Goal: Information Seeking & Learning: Compare options

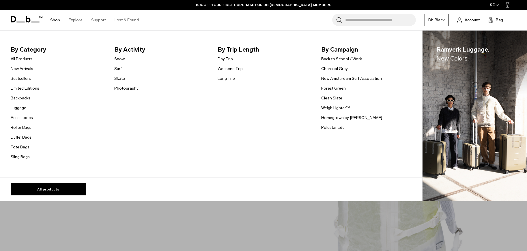
click at [22, 108] on link "Luggage" at bounding box center [19, 108] width 16 height 6
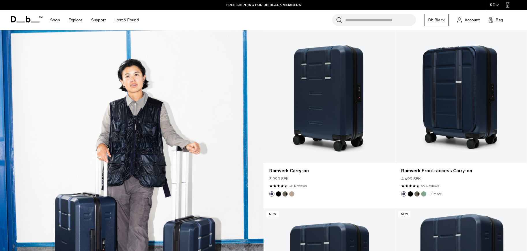
scroll to position [530, 0]
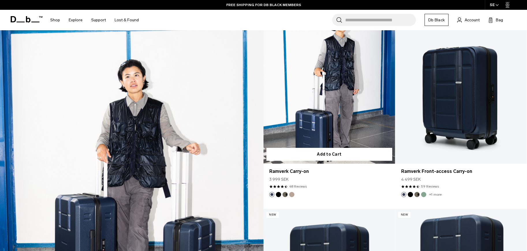
click at [312, 96] on link "Ramverk Carry-on" at bounding box center [330, 91] width 132 height 146
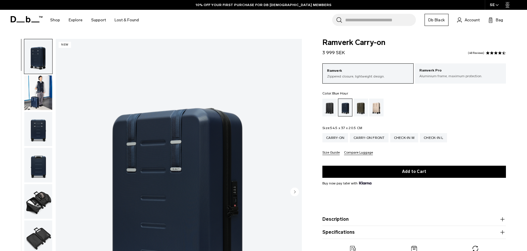
click at [36, 97] on img "button" at bounding box center [38, 93] width 28 height 35
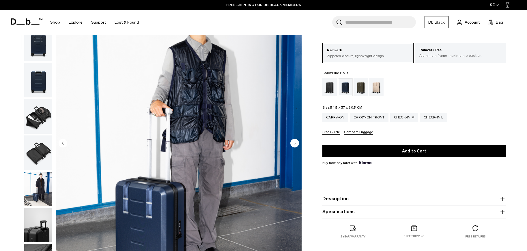
scroll to position [49, 0]
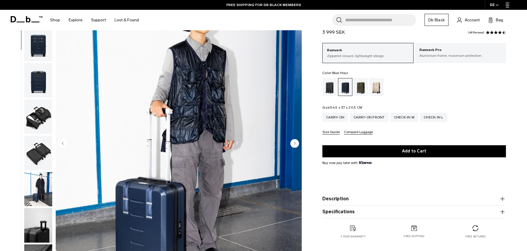
click at [43, 80] on img "button" at bounding box center [38, 80] width 28 height 35
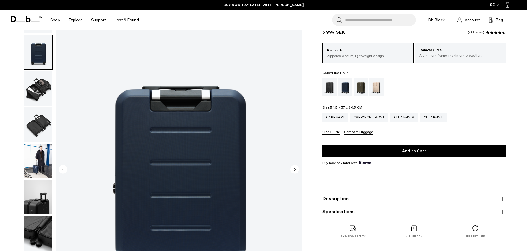
scroll to position [0, 0]
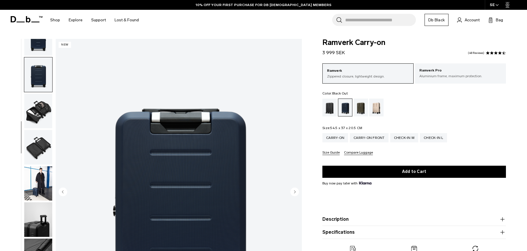
click at [329, 106] on div "Black Out" at bounding box center [330, 108] width 15 height 18
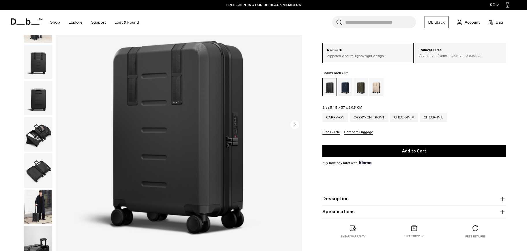
scroll to position [69, 0]
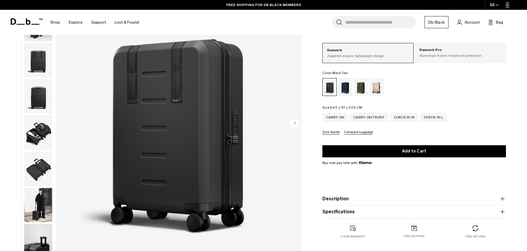
click at [44, 207] on img "button" at bounding box center [38, 205] width 28 height 35
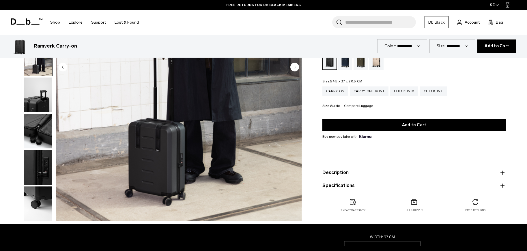
scroll to position [0, 0]
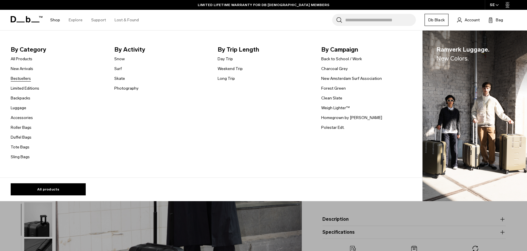
click at [25, 76] on link "Bestsellers" at bounding box center [21, 79] width 20 height 6
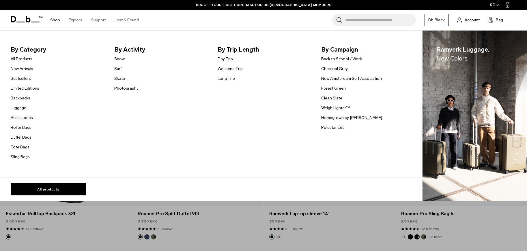
scroll to position [1484, 0]
click at [25, 119] on link "Accessories" at bounding box center [22, 118] width 22 height 6
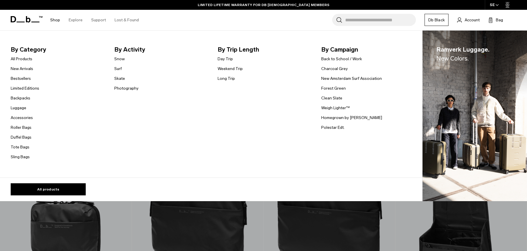
scroll to position [13, 0]
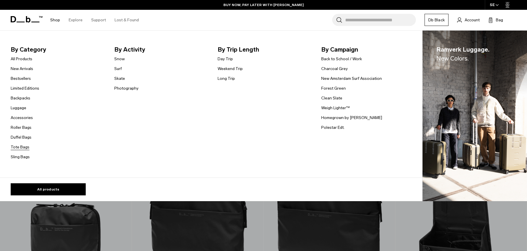
click at [23, 149] on link "Tote Bags" at bounding box center [20, 147] width 19 height 6
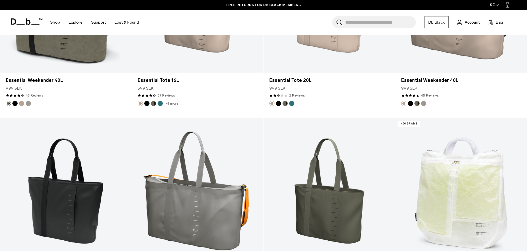
scroll to position [703, 0]
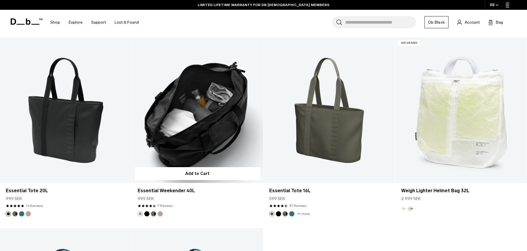
click at [148, 213] on button "Black Out" at bounding box center [146, 214] width 5 height 5
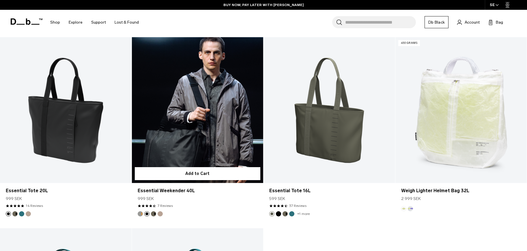
click at [219, 120] on link "Essential Weekender 40L Black Out" at bounding box center [198, 110] width 132 height 146
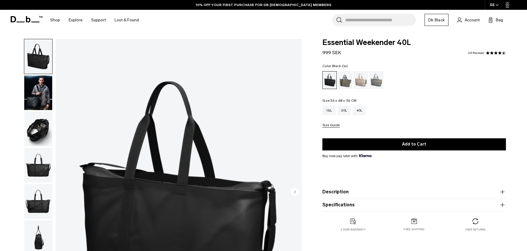
click at [39, 93] on img "button" at bounding box center [38, 93] width 28 height 35
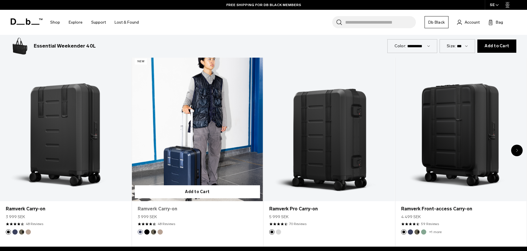
scroll to position [340, 0]
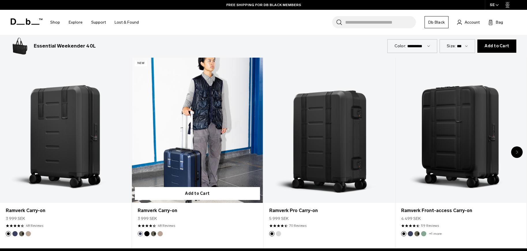
click at [152, 232] on button "Forest Green" at bounding box center [153, 234] width 5 height 5
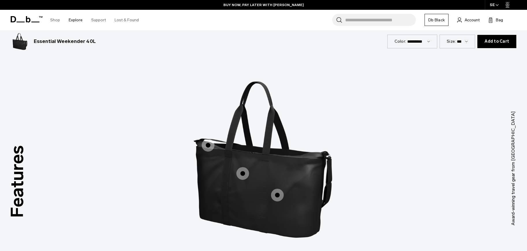
scroll to position [713, 0]
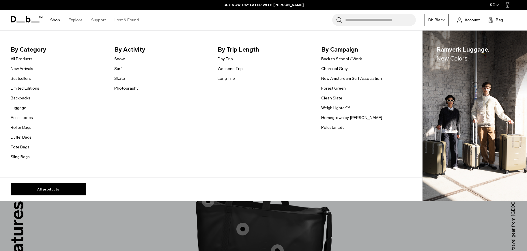
click at [19, 58] on link "All Products" at bounding box center [22, 59] width 22 height 6
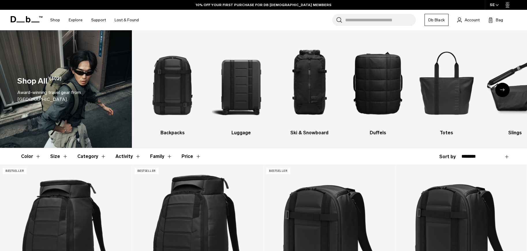
click at [238, 92] on img "2 / 10" at bounding box center [241, 83] width 58 height 88
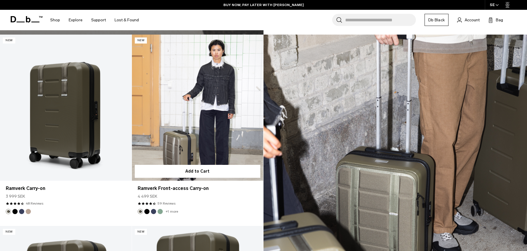
scroll to position [897, 0]
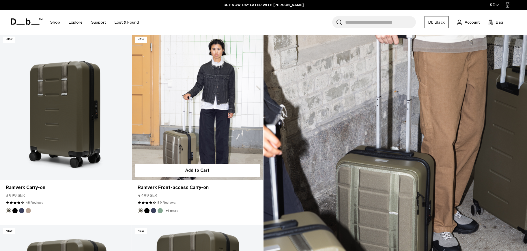
click at [145, 211] on button "Black Out" at bounding box center [146, 210] width 5 height 5
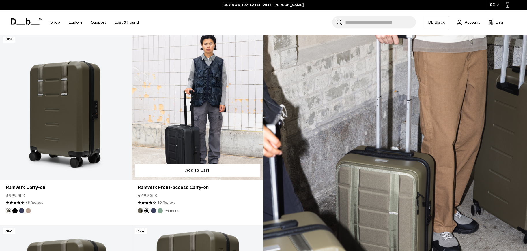
scroll to position [898, 0]
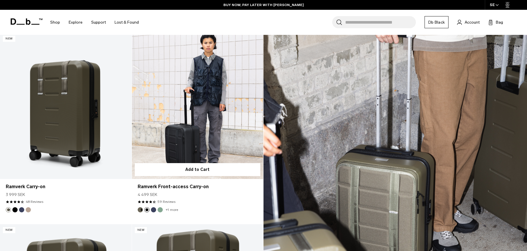
click at [139, 210] on button "Forest Green" at bounding box center [140, 210] width 5 height 5
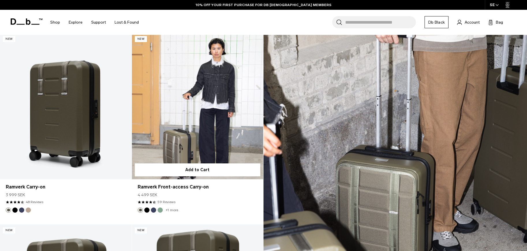
click at [208, 137] on link "Ramverk Front-access Carry-on Forest Green" at bounding box center [198, 106] width 132 height 146
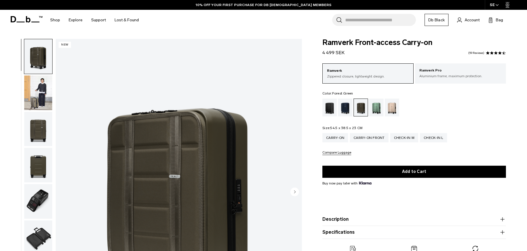
click at [32, 94] on img "button" at bounding box center [38, 93] width 28 height 35
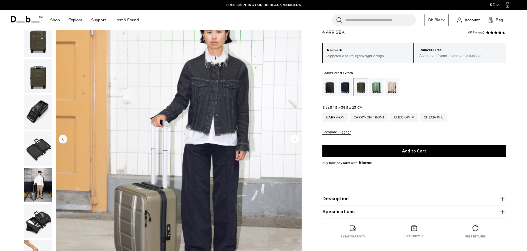
scroll to position [100, 0]
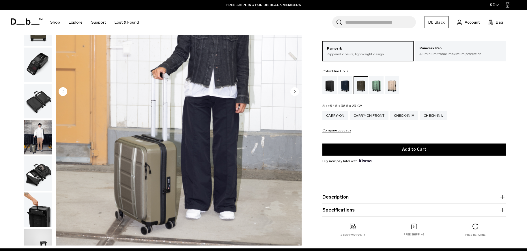
click at [341, 87] on div "Blue Hour" at bounding box center [345, 86] width 15 height 18
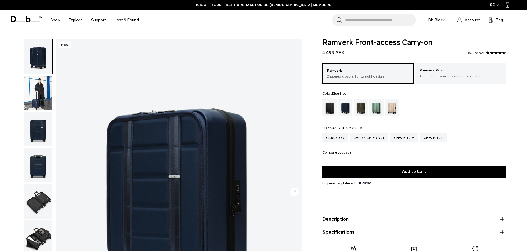
click at [33, 91] on img "button" at bounding box center [38, 93] width 28 height 35
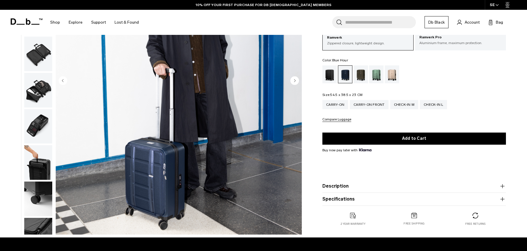
scroll to position [121, 0]
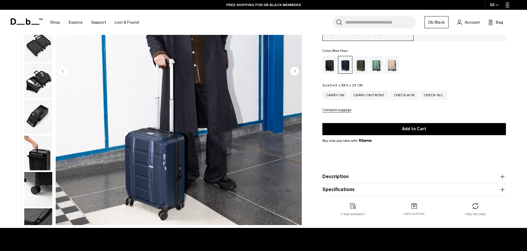
click at [40, 146] on img "button" at bounding box center [38, 153] width 28 height 35
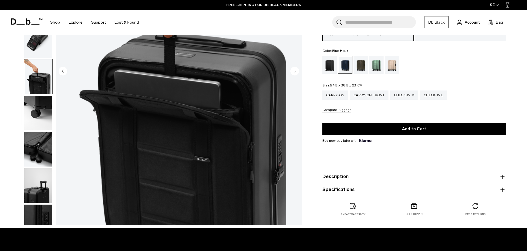
scroll to position [127, 0]
